Goal: Transaction & Acquisition: Purchase product/service

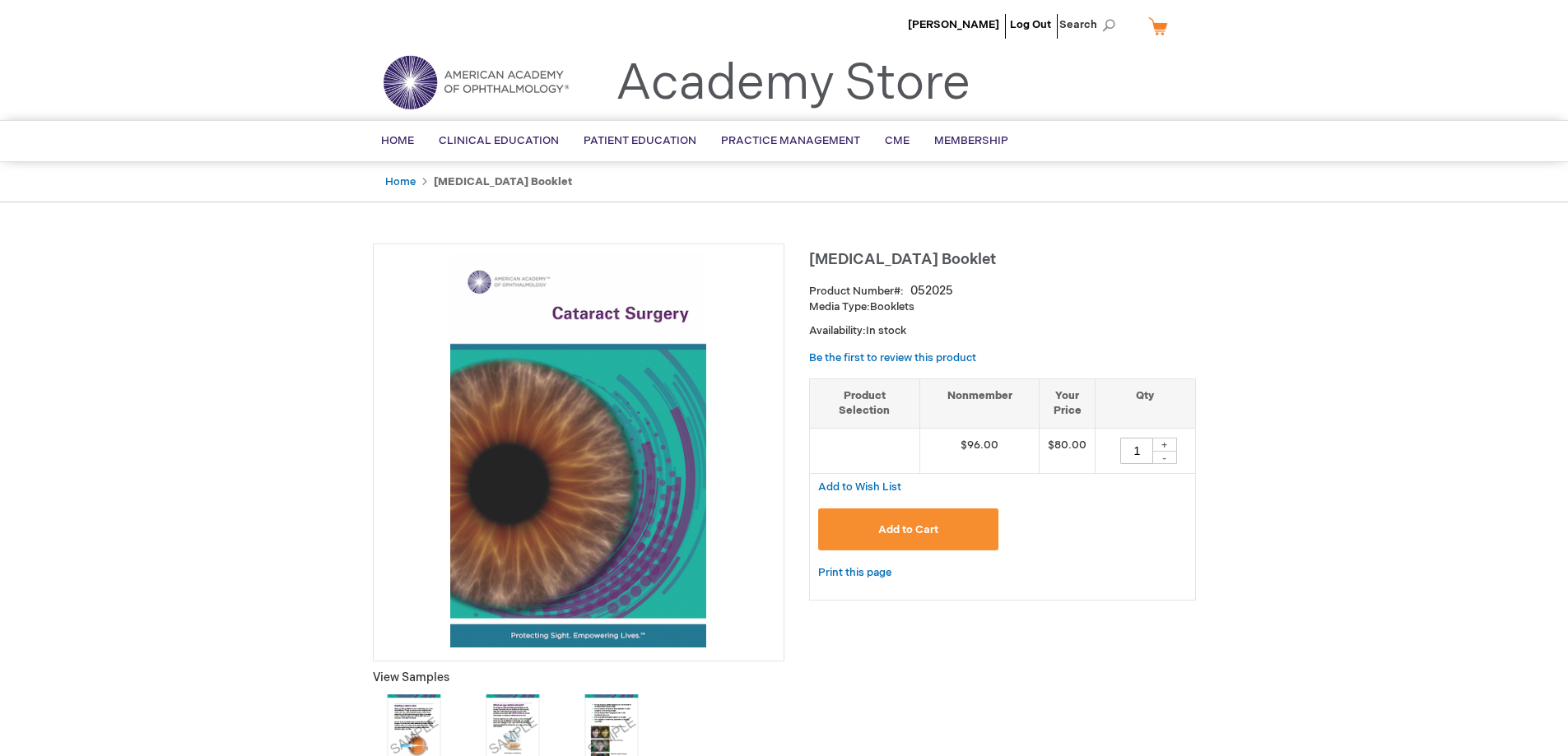
scroll to position [165, 0]
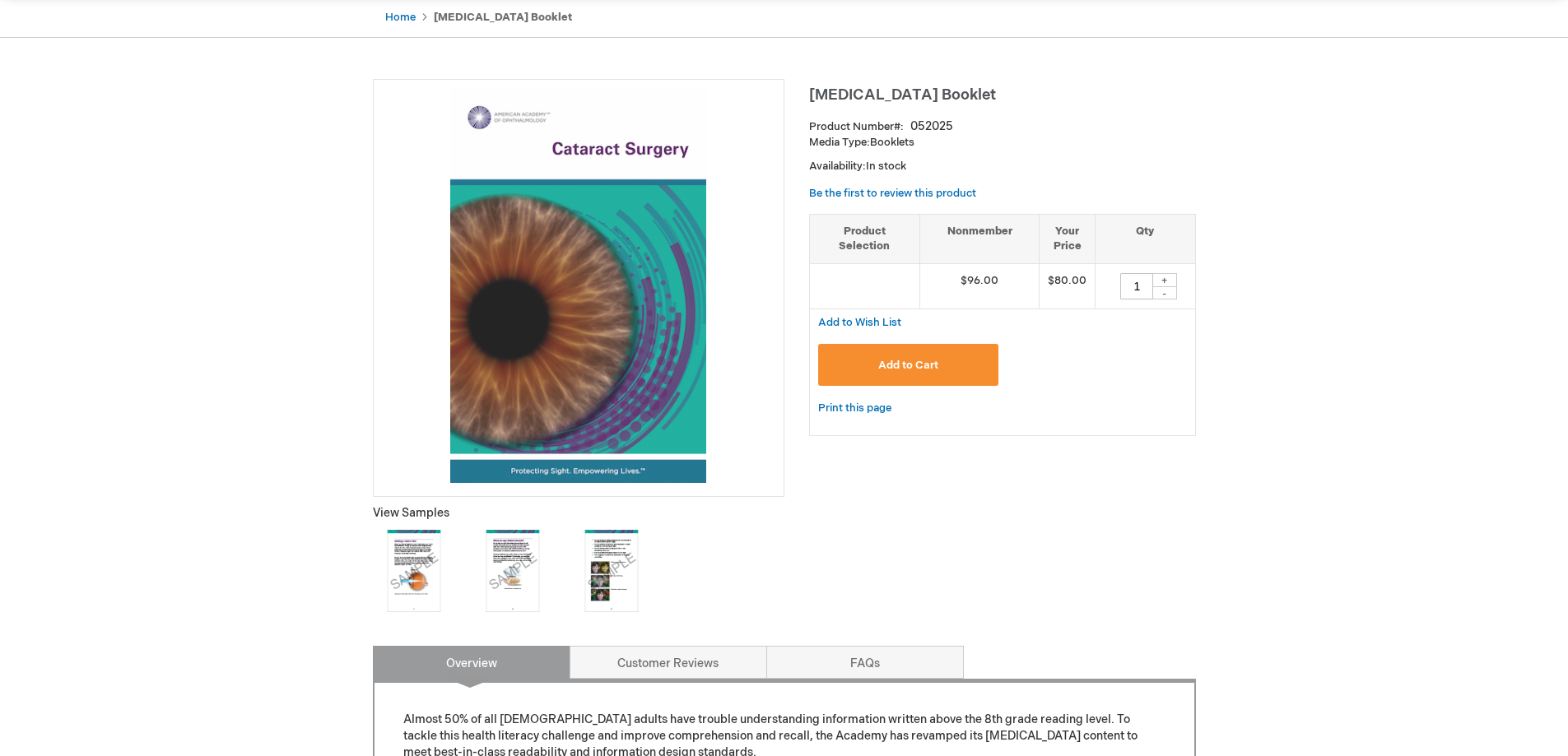
click at [424, 570] on img at bounding box center [414, 571] width 83 height 83
click at [528, 570] on img at bounding box center [512, 571] width 83 height 83
click at [613, 572] on img at bounding box center [611, 571] width 83 height 83
click at [509, 555] on img at bounding box center [512, 571] width 83 height 83
click at [611, 585] on img at bounding box center [611, 571] width 83 height 83
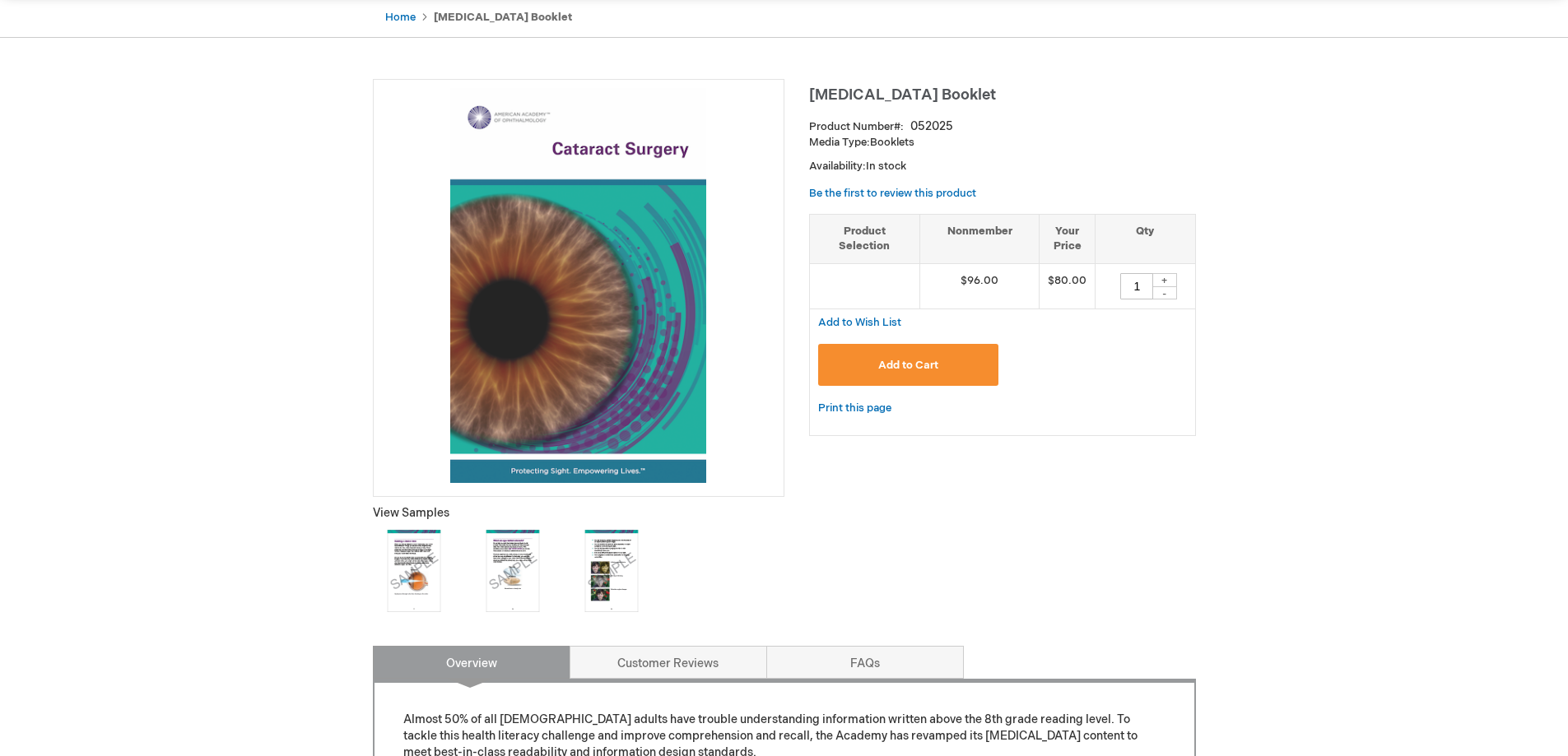
scroll to position [0, 0]
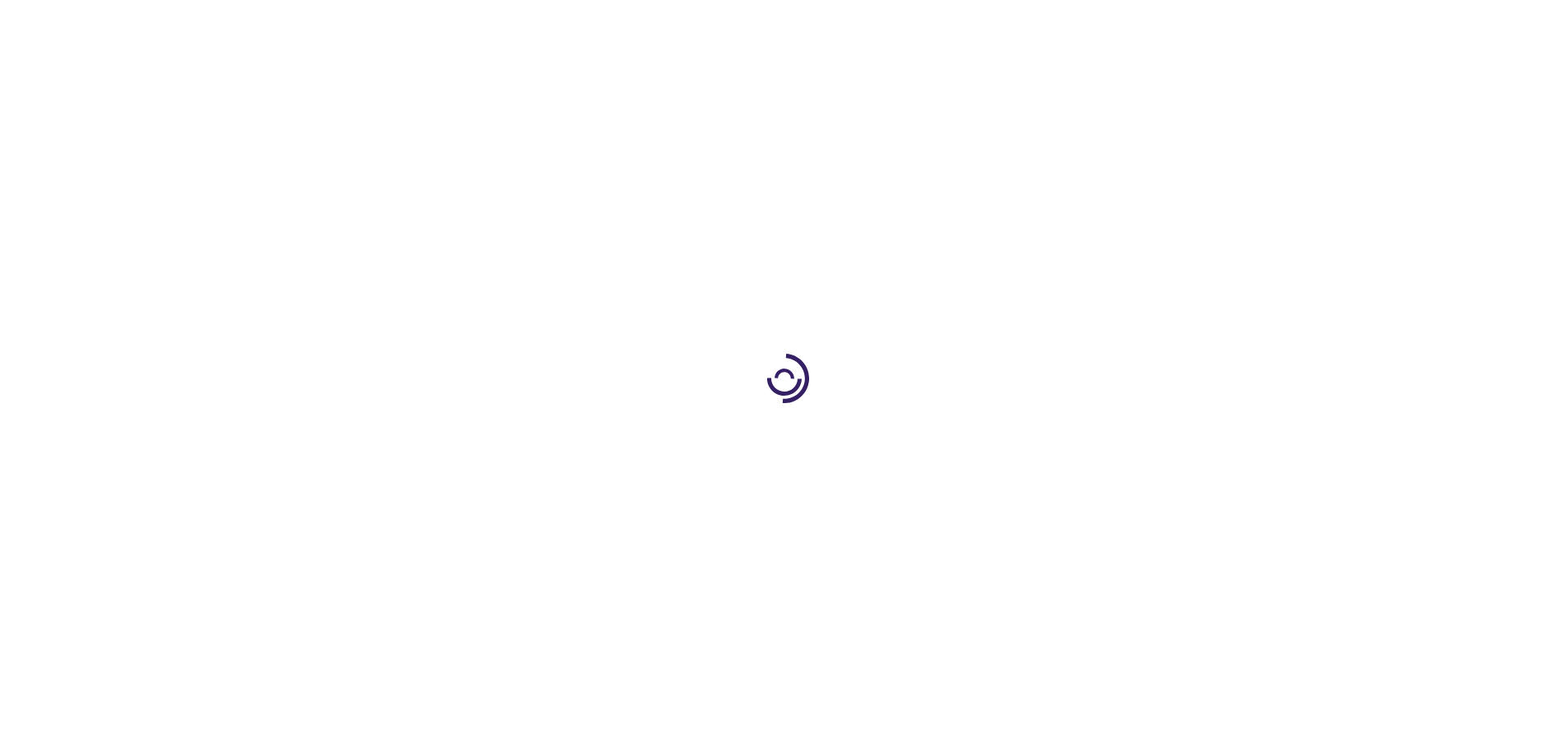
type input "1"
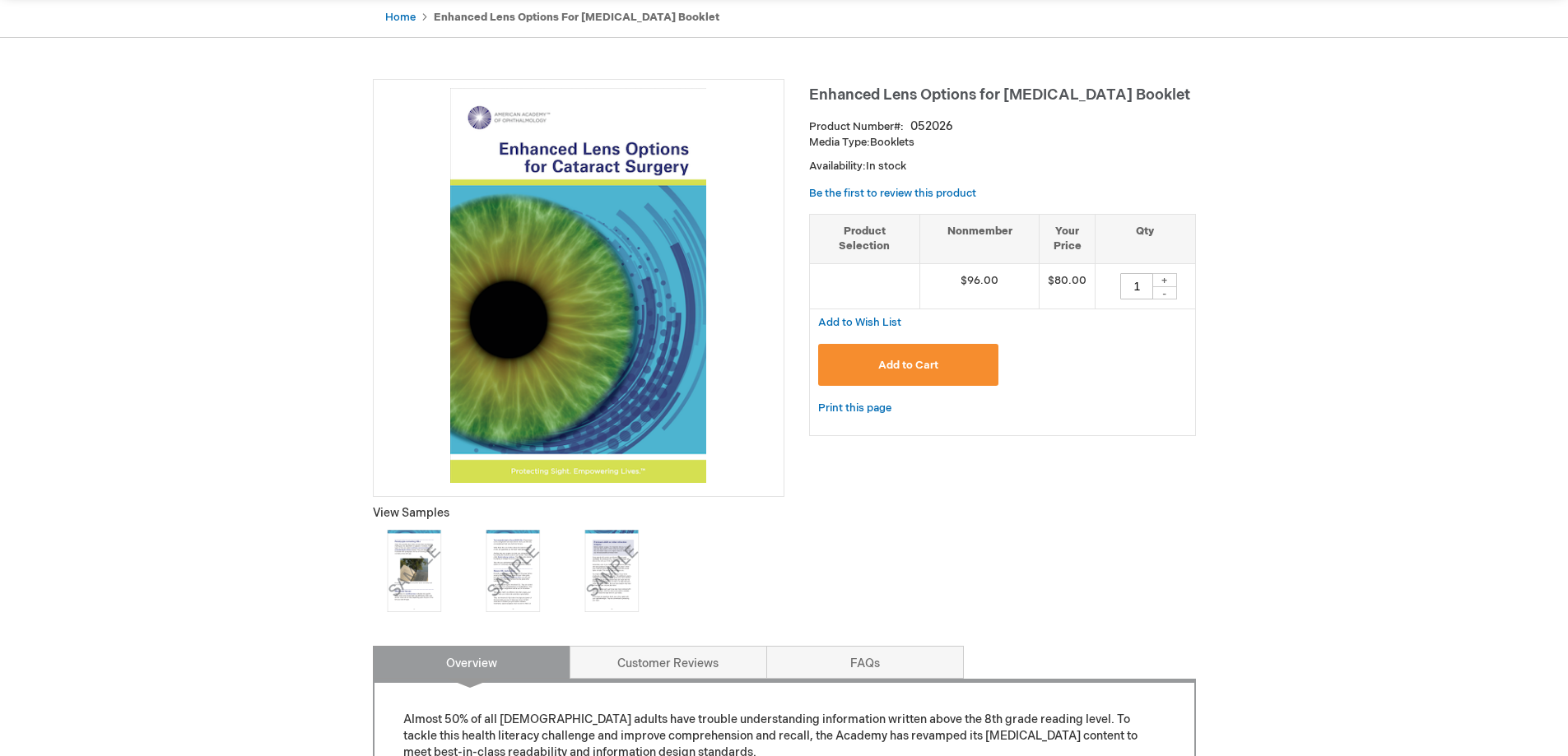
scroll to position [247, 0]
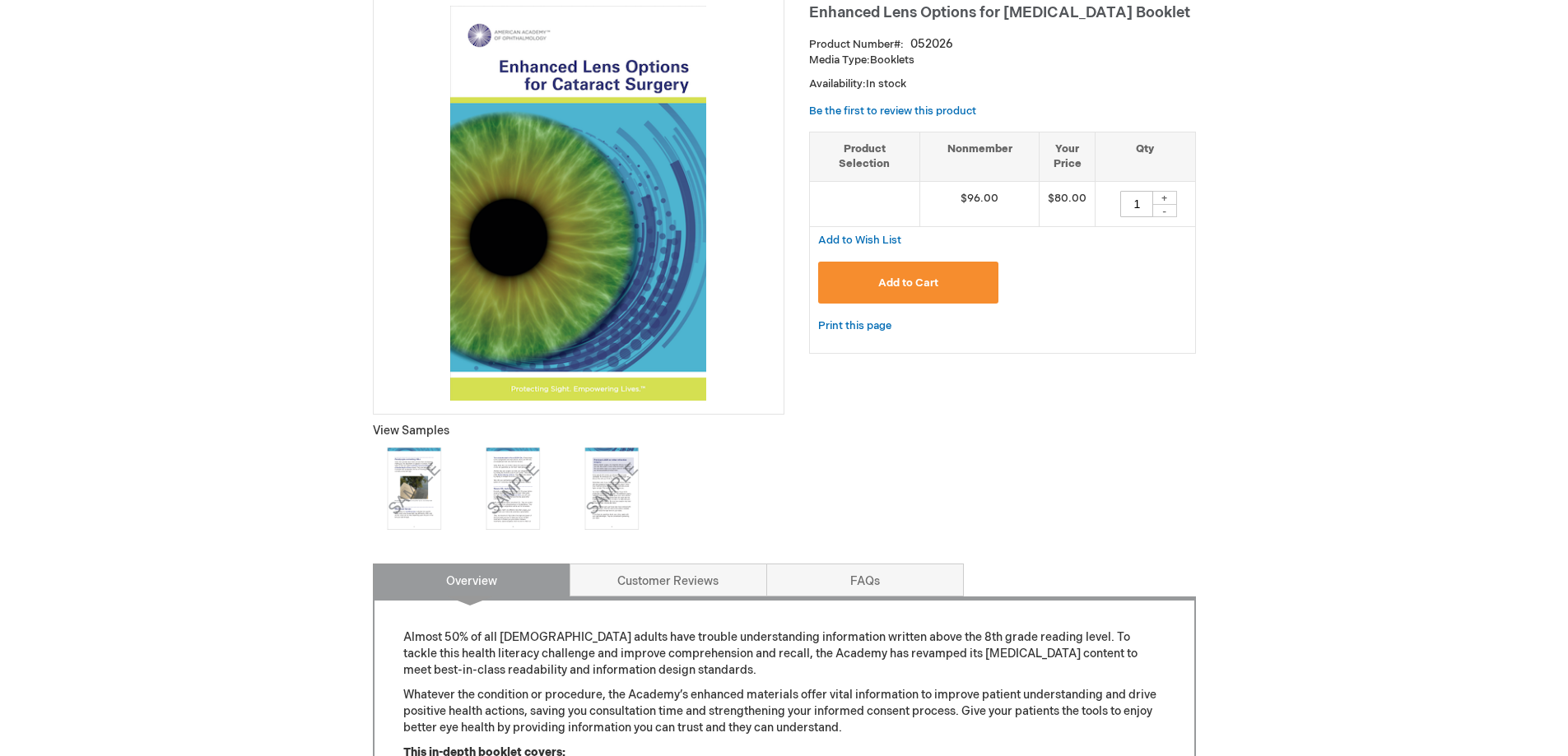
click at [393, 491] on img at bounding box center [414, 489] width 83 height 83
